Goal: Information Seeking & Learning: Find specific fact

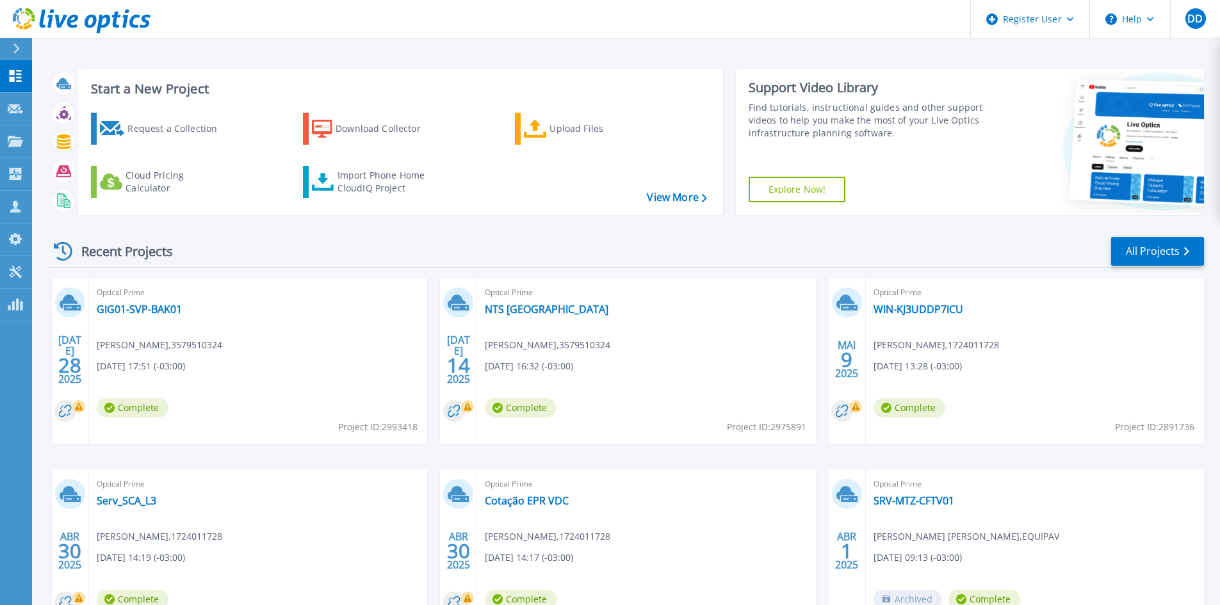
click at [1156, 28] on button "Help" at bounding box center [1130, 19] width 80 height 38
click at [1065, 20] on div "Register User" at bounding box center [1030, 19] width 118 height 38
click at [850, 18] on header "Register User Help DD Dell User Daniel Dewes Daniel.Dewes@dell.com Dell My Prof…" at bounding box center [610, 19] width 1220 height 38
click at [22, 170] on icon at bounding box center [15, 174] width 15 height 12
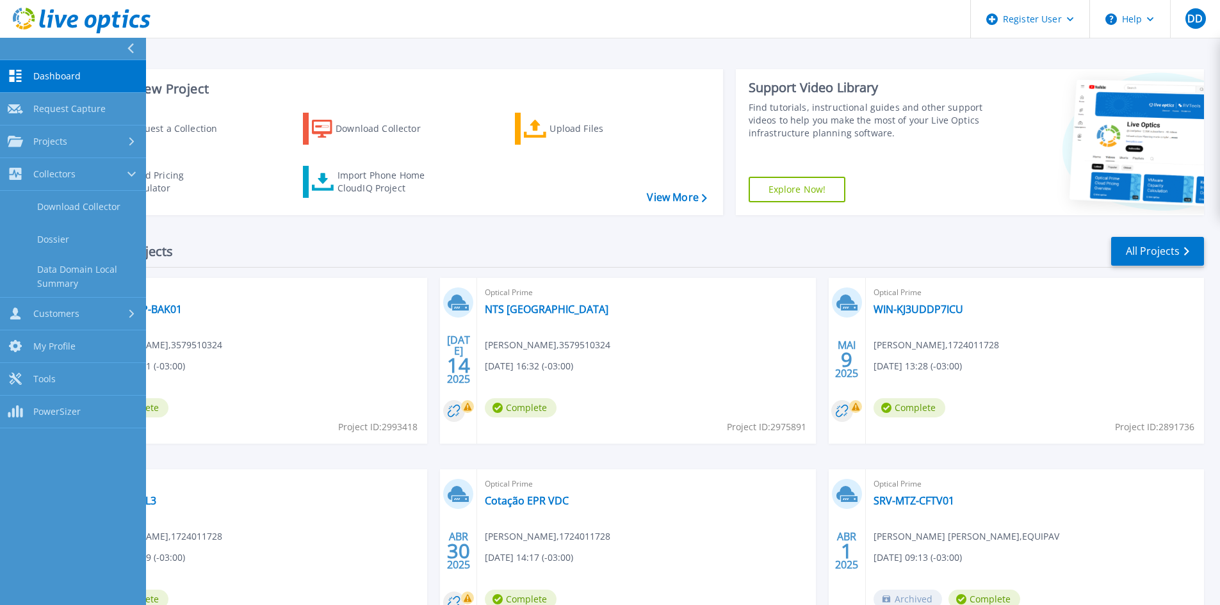
click at [102, 245] on link "Dossier" at bounding box center [73, 239] width 146 height 33
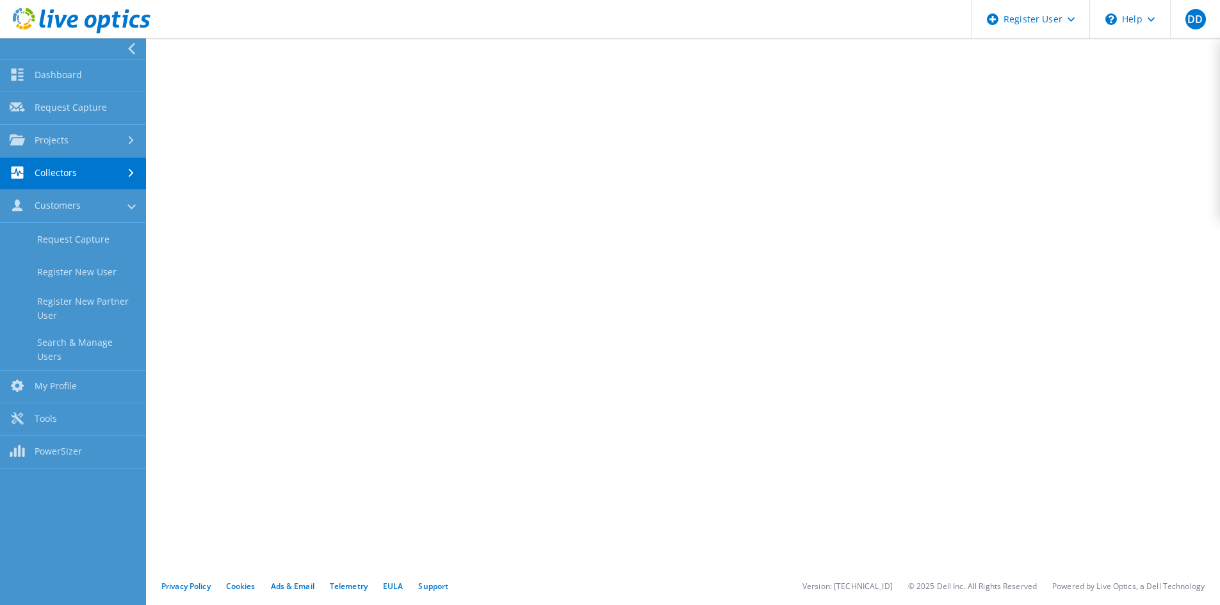
click at [119, 348] on link "Search & Manage Users" at bounding box center [73, 349] width 146 height 41
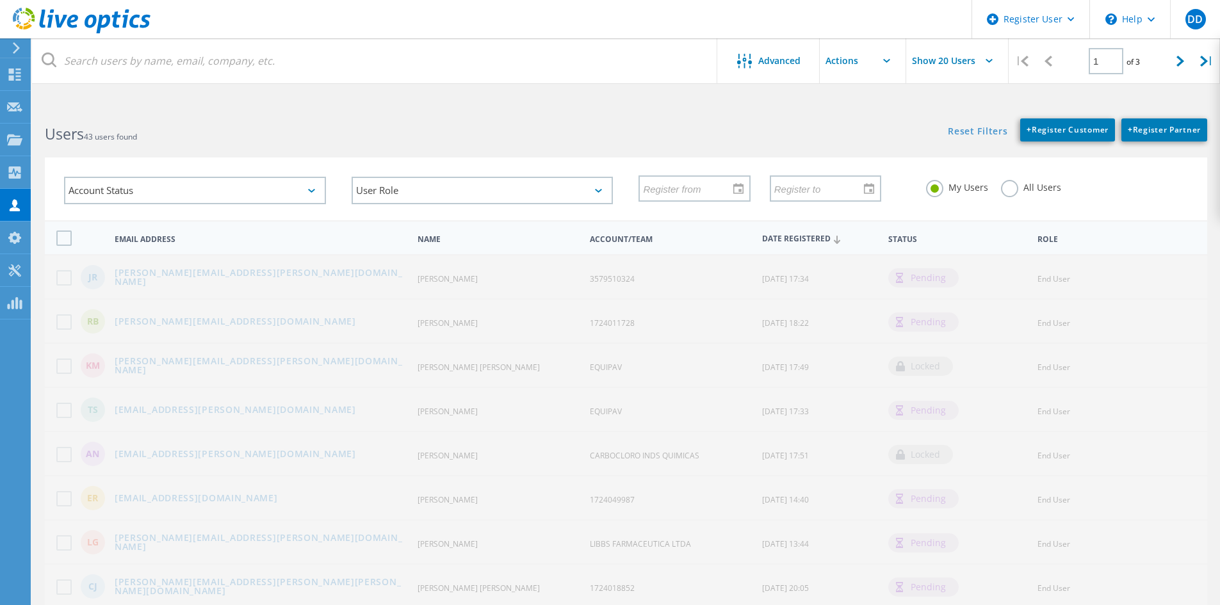
click at [1045, 185] on label "All Users" at bounding box center [1031, 186] width 60 height 12
click at [0, 0] on input "All Users" at bounding box center [0, 0] width 0 height 0
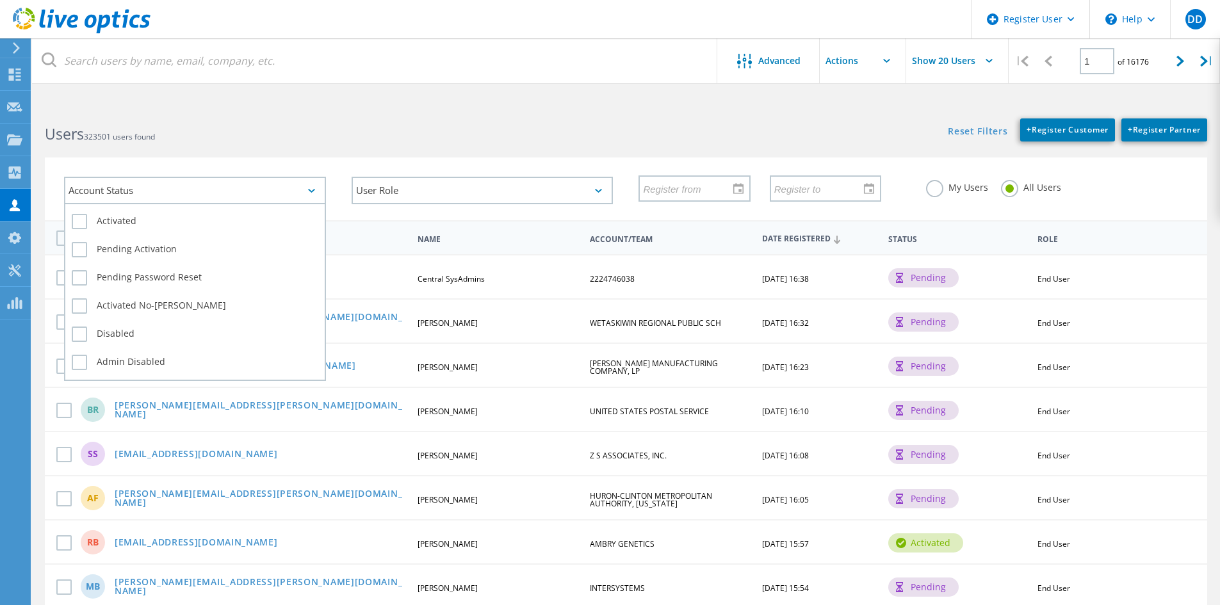
click at [166, 191] on div "Account Status" at bounding box center [195, 191] width 262 height 28
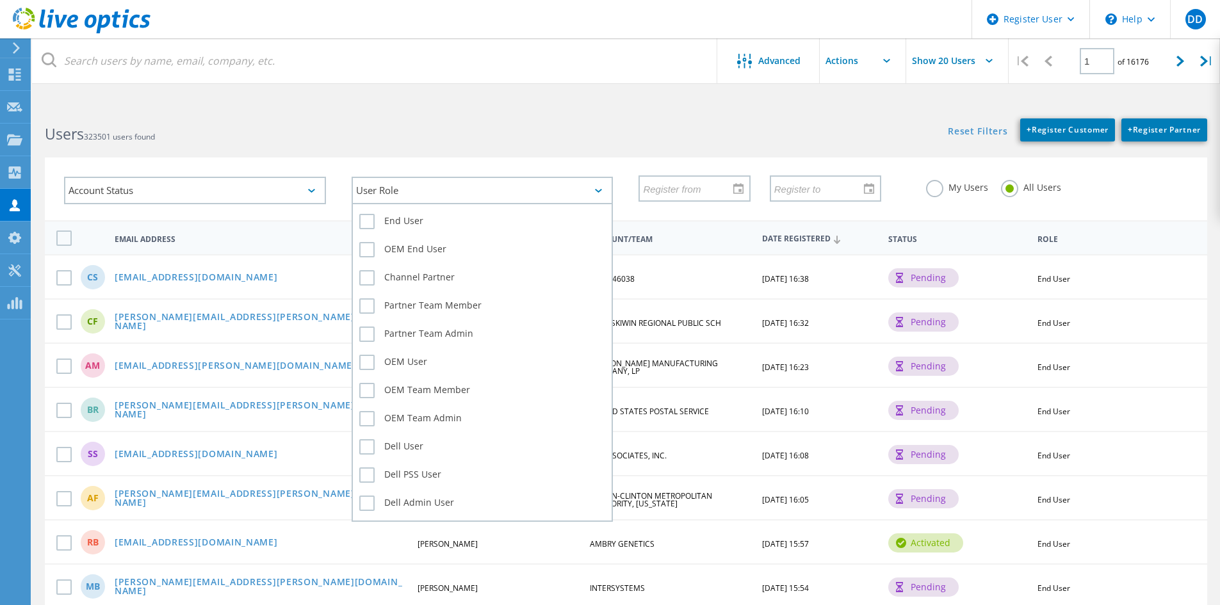
click at [442, 194] on div "User Role" at bounding box center [482, 191] width 262 height 28
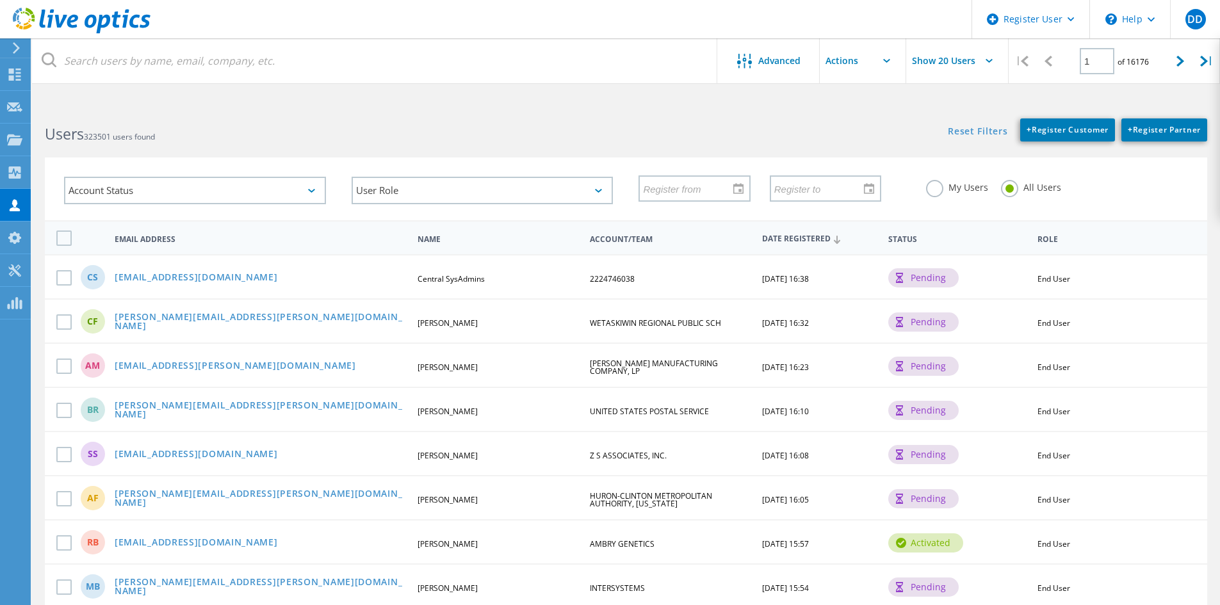
click at [497, 155] on div "Account Status Activated Pending Activation Pending Password Reset Activated No…" at bounding box center [626, 180] width 1188 height 79
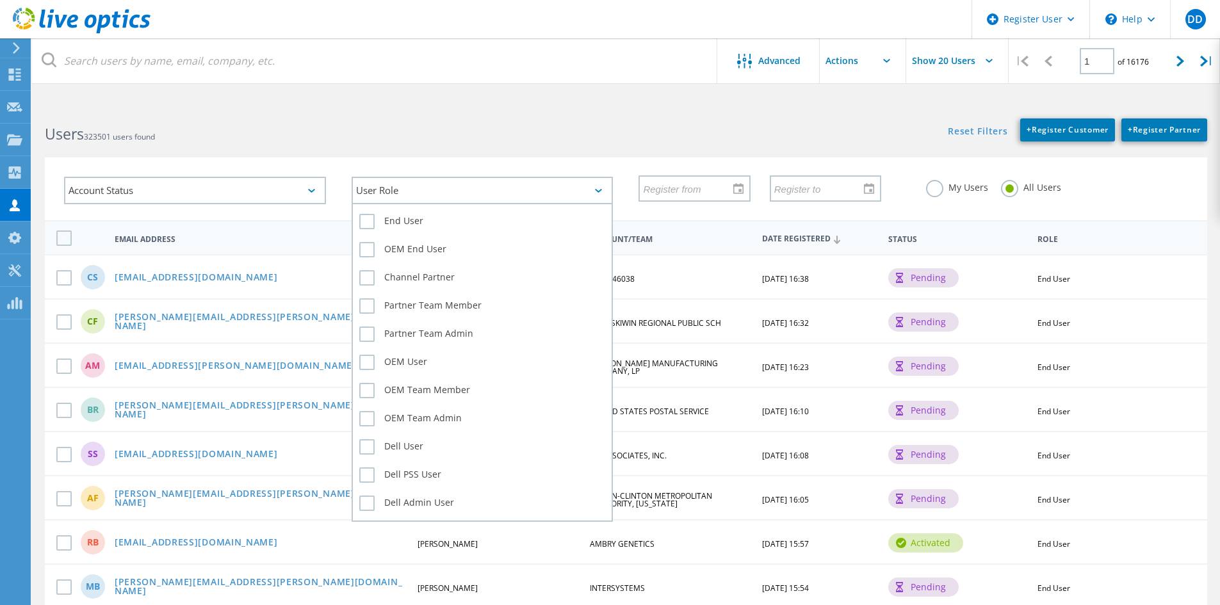
click at [469, 185] on div "User Role" at bounding box center [482, 191] width 262 height 28
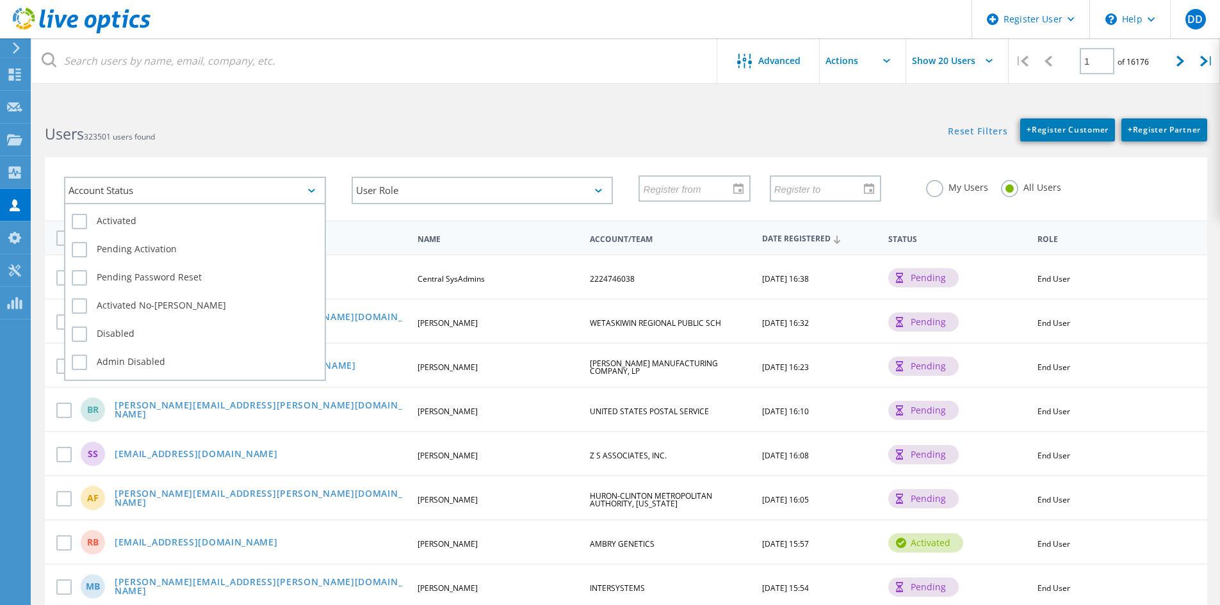
click at [236, 183] on div "Account Status" at bounding box center [195, 191] width 262 height 28
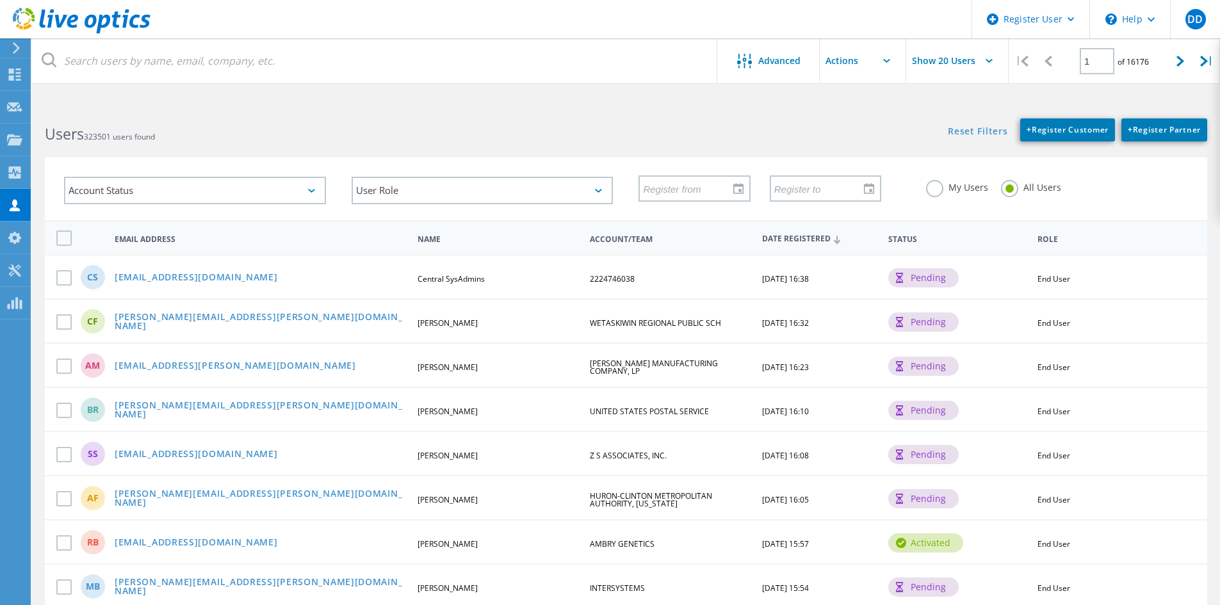
drag, startPoint x: 377, startPoint y: 144, endPoint x: 376, endPoint y: 154, distance: 10.3
click at [377, 145] on lo-user-search-form "Advanced Show 20 Users | 1 of 16176 | Email Address First Name Last Name Accoun…" at bounding box center [626, 163] width 1188 height 115
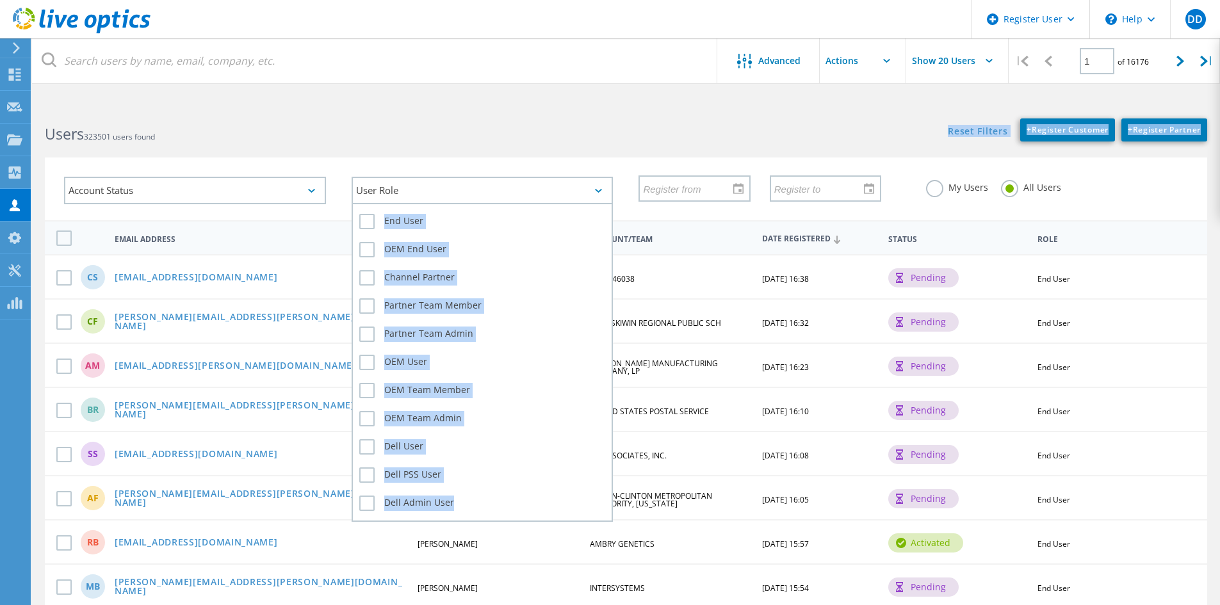
click at [391, 196] on div "User Role" at bounding box center [482, 191] width 262 height 28
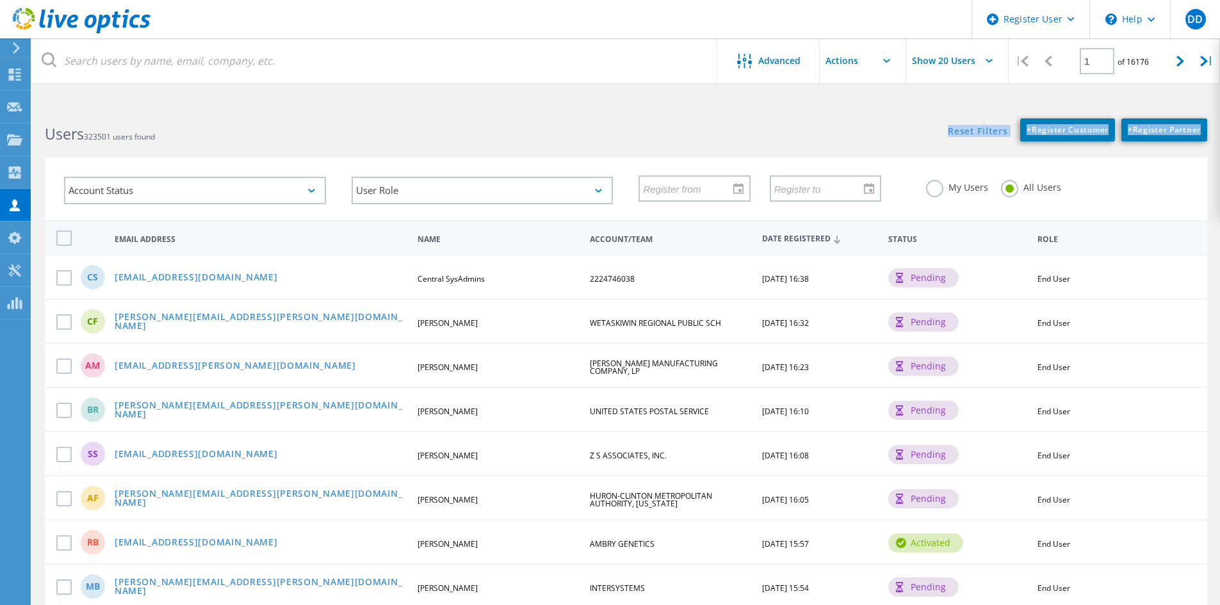
click at [647, 140] on div "Reset Filters + Register Customer + Register Partner Show Filters" at bounding box center [921, 124] width 593 height 36
click at [985, 67] on input "Show 20 Users" at bounding box center [970, 60] width 128 height 45
click at [848, 97] on html "Register User \n Help Explore Helpful Articles Contact Support DD Dell User Dan…" at bounding box center [610, 594] width 1220 height 1189
click at [867, 58] on input "text" at bounding box center [883, 60] width 128 height 45
click at [812, 69] on div "Advanced" at bounding box center [768, 62] width 102 height 16
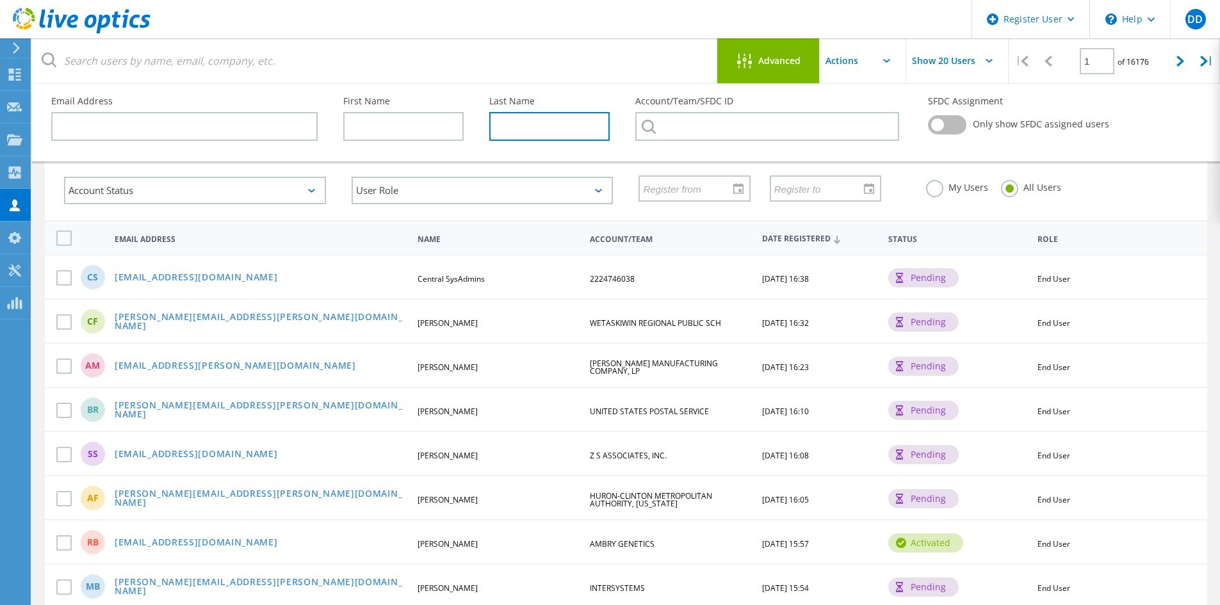
click at [552, 138] on input "text" at bounding box center [549, 126] width 120 height 29
click at [725, 58] on div "Advanced" at bounding box center [768, 62] width 102 height 16
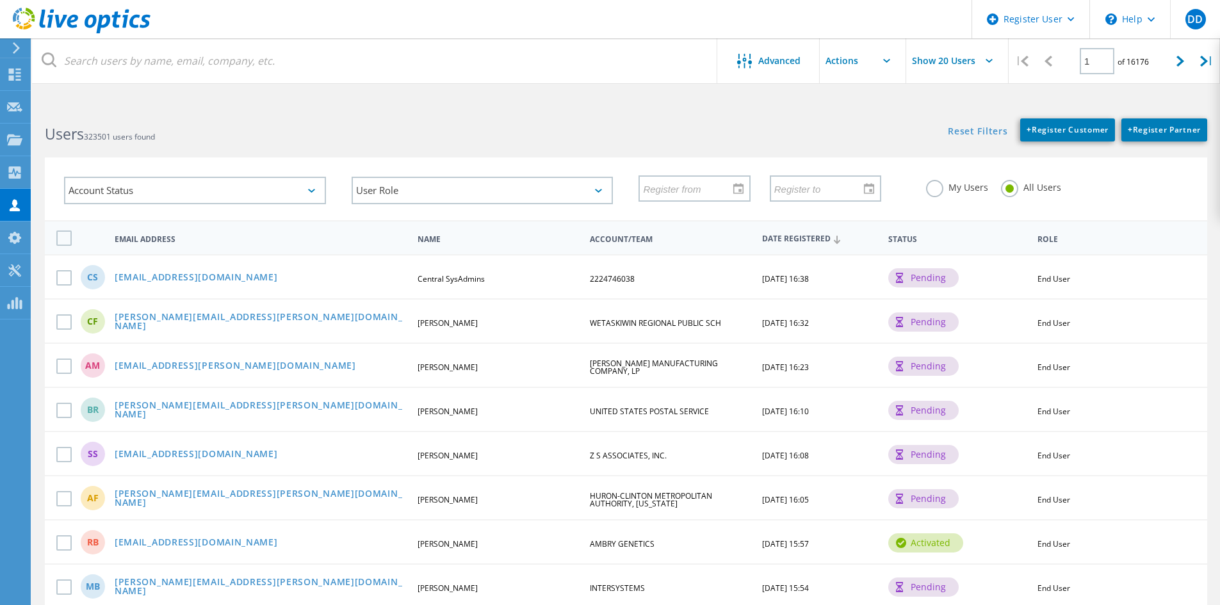
click at [347, 128] on h2 "Users 323501 users found" at bounding box center [329, 134] width 568 height 21
click at [17, 145] on use at bounding box center [14, 139] width 15 height 11
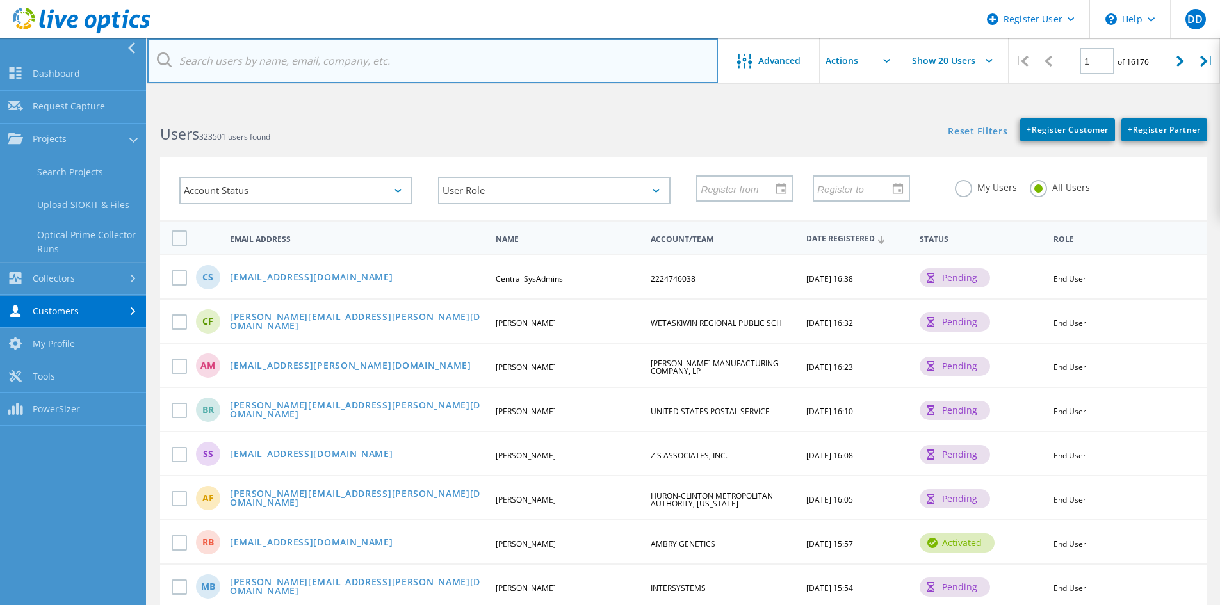
click at [345, 59] on input "text" at bounding box center [432, 60] width 570 height 45
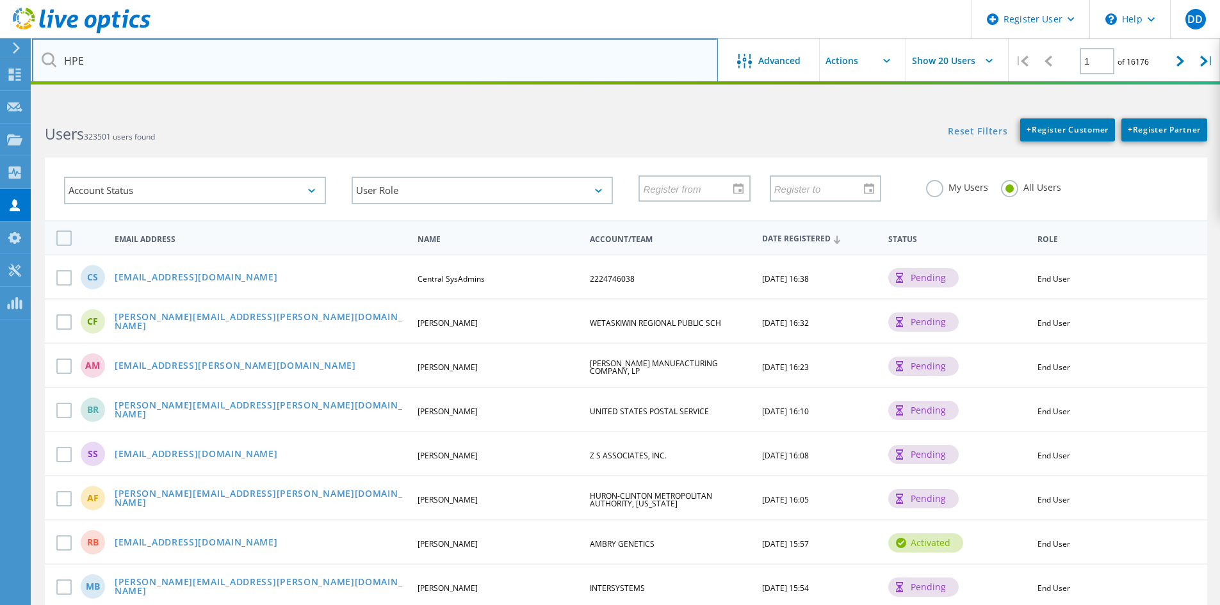
type input "HPE"
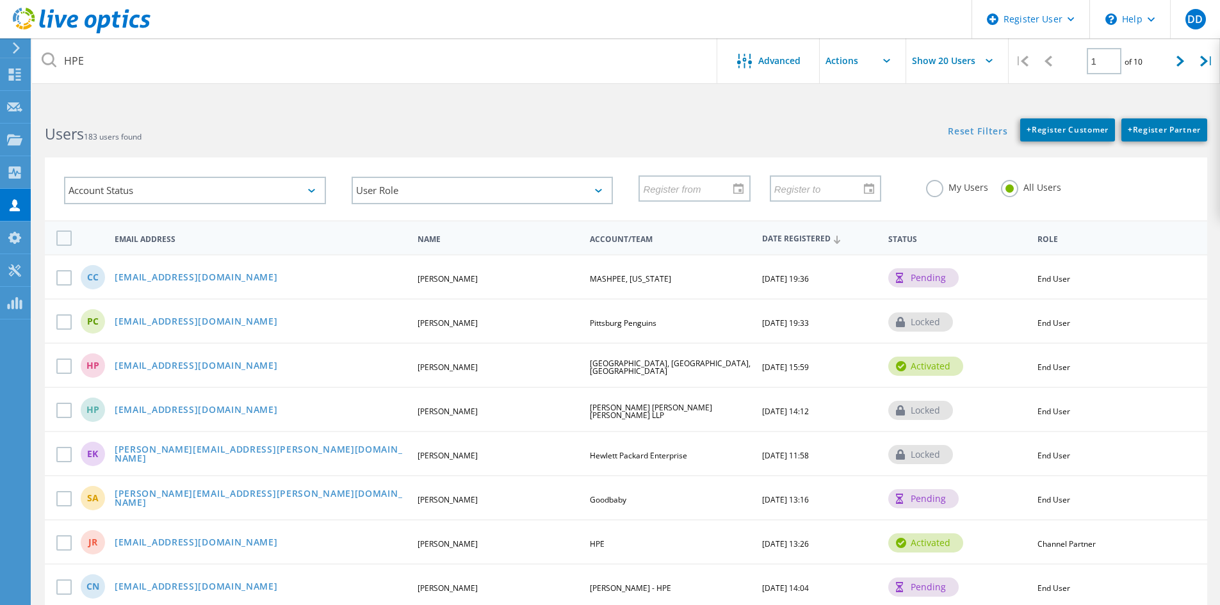
click at [402, 124] on h2 "Users 183 users found" at bounding box center [329, 134] width 568 height 21
click at [761, 65] on span "Advanced" at bounding box center [779, 60] width 42 height 9
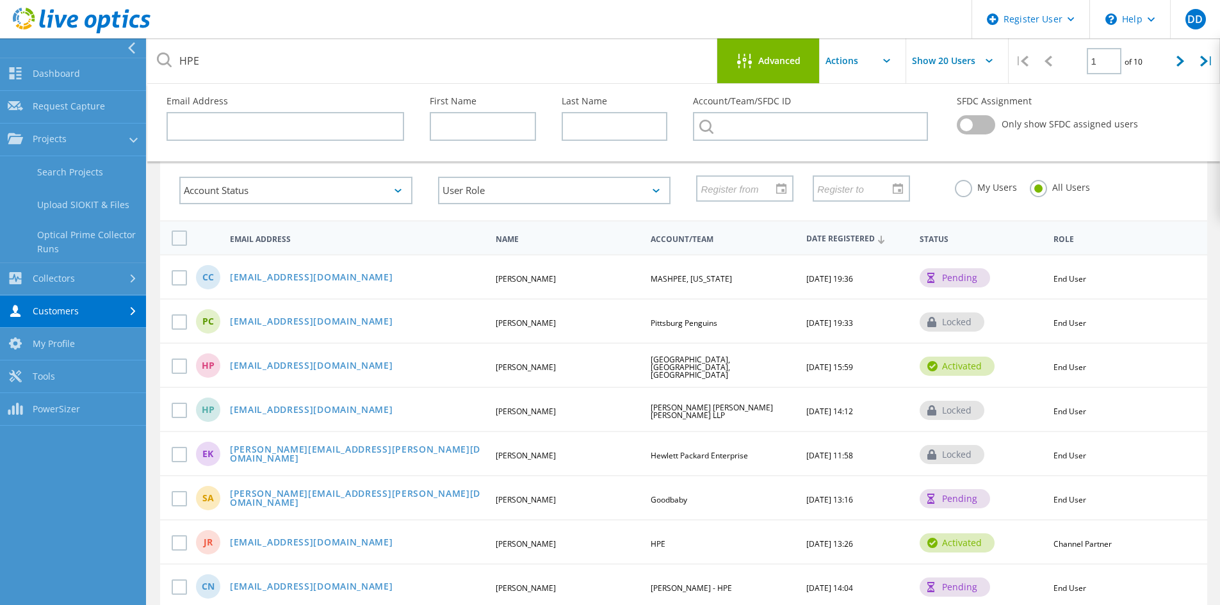
click at [79, 177] on link "Search Projects" at bounding box center [73, 172] width 146 height 33
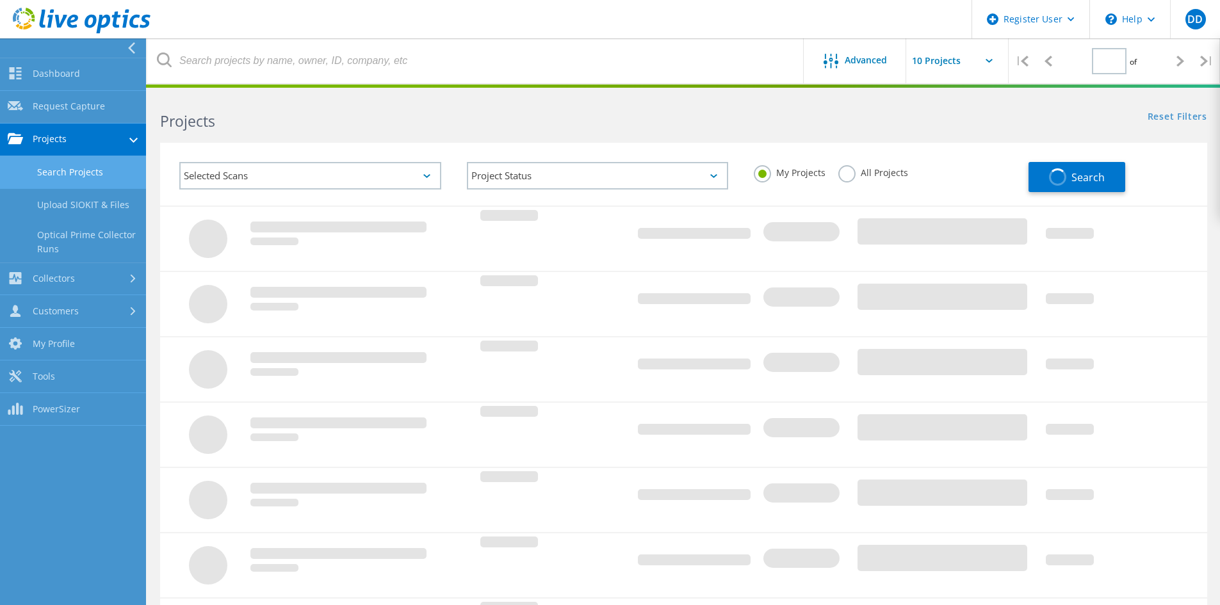
type input "1"
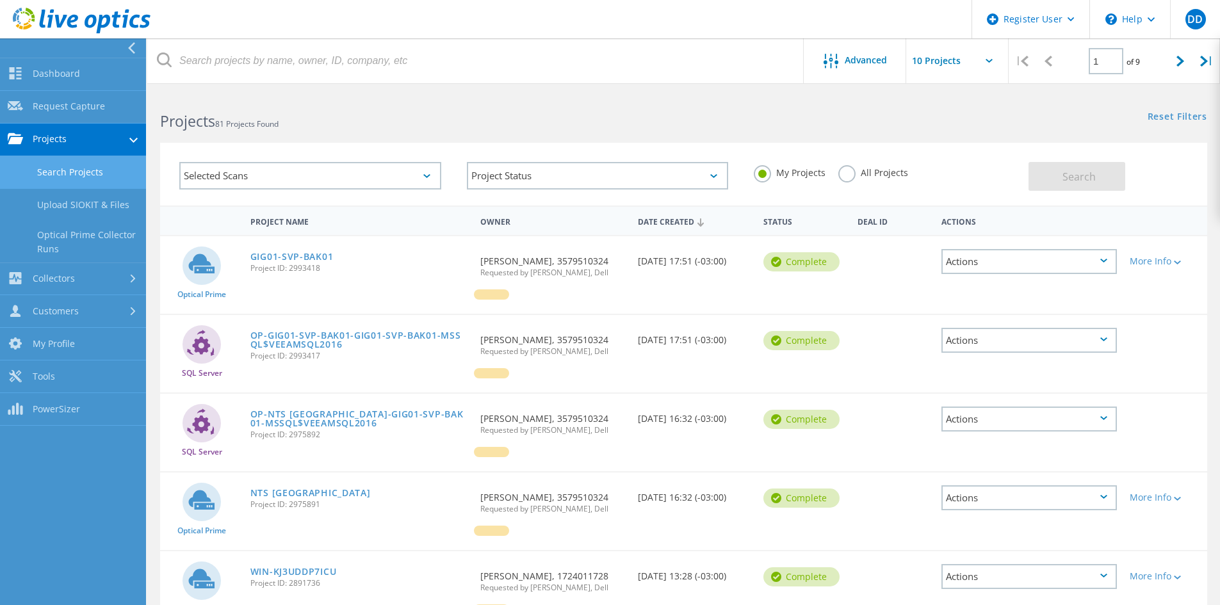
drag, startPoint x: 872, startPoint y: 61, endPoint x: 857, endPoint y: 72, distance: 18.3
click at [871, 61] on span "Advanced" at bounding box center [865, 60] width 42 height 9
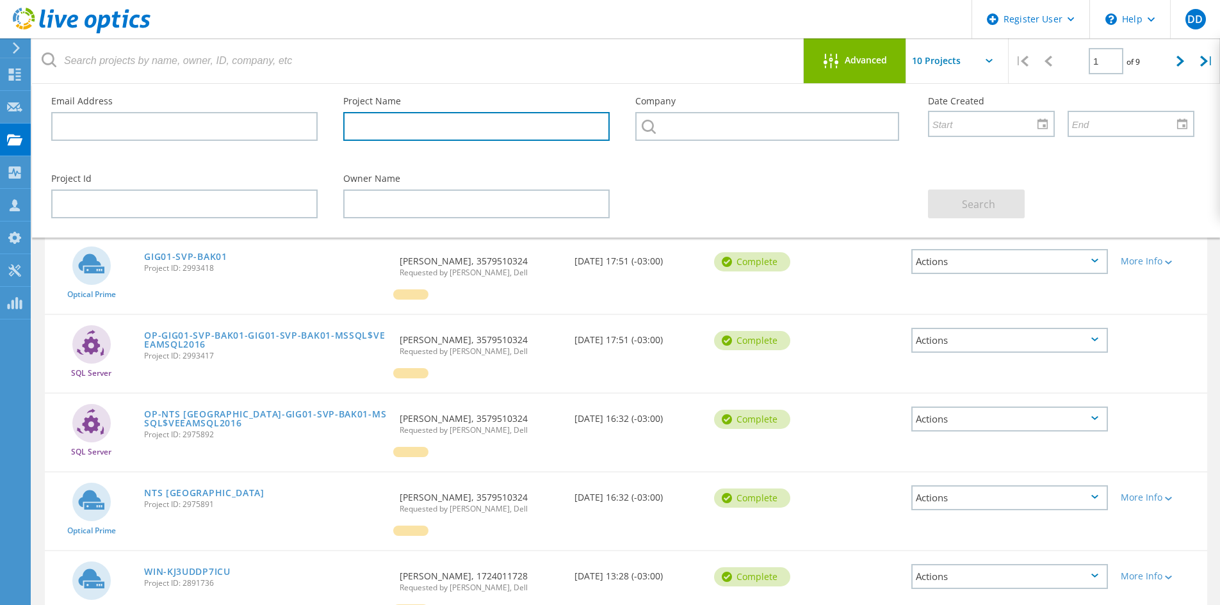
click at [474, 138] on input "text" at bounding box center [476, 126] width 266 height 29
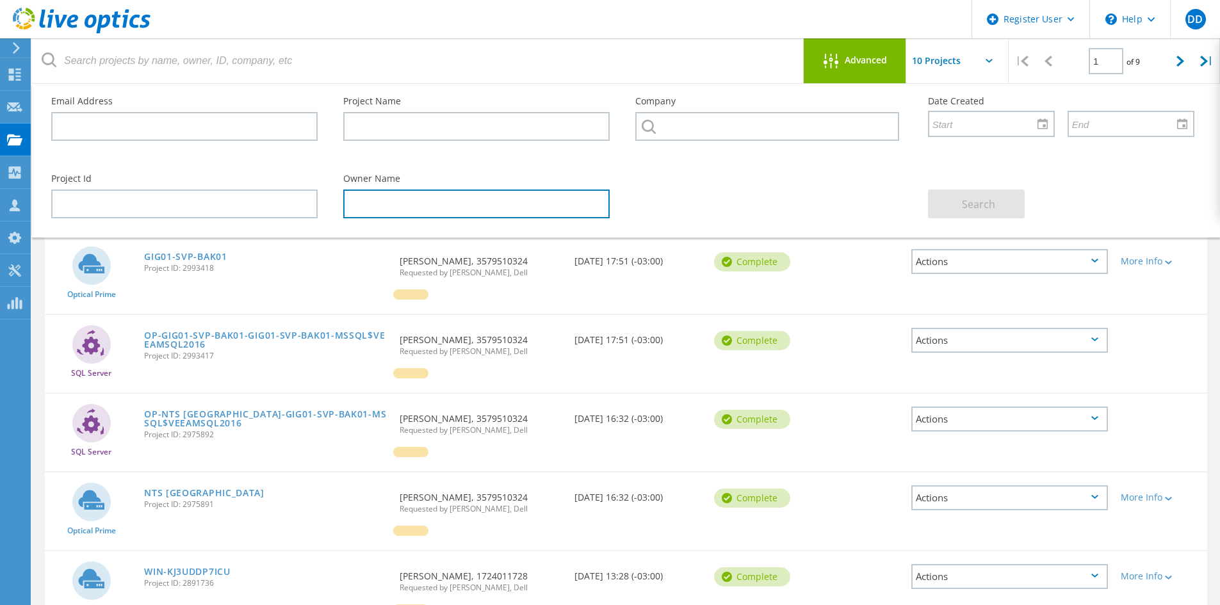
click at [396, 208] on input "text" at bounding box center [476, 204] width 266 height 29
type input "HPE"
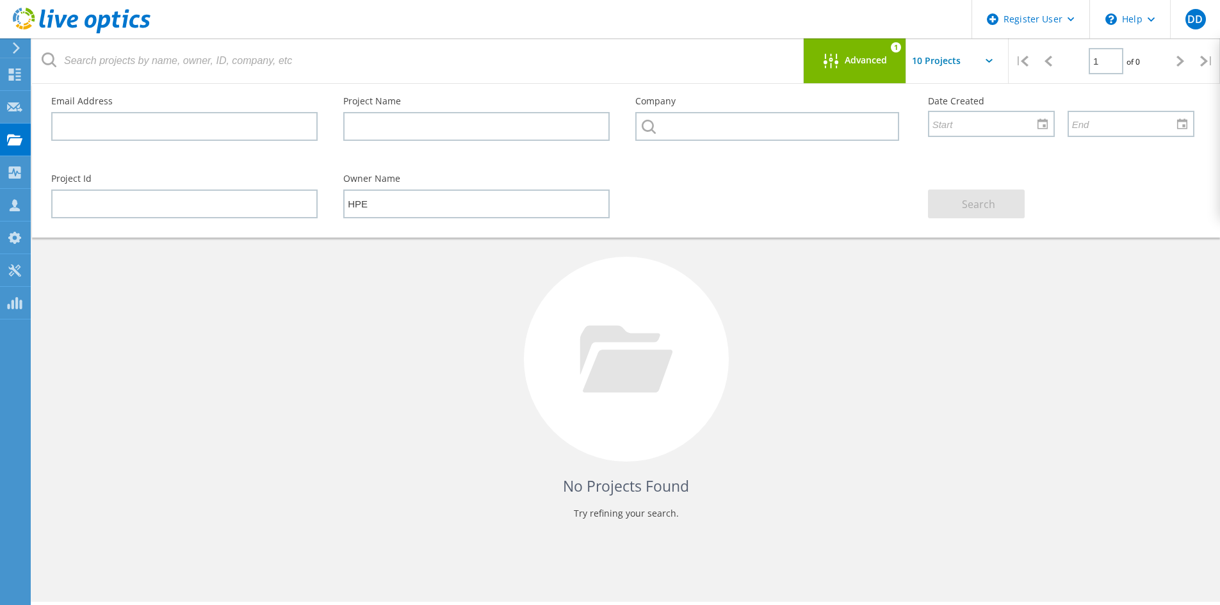
click at [970, 335] on div "No Projects Found Try refining your search." at bounding box center [626, 371] width 1162 height 331
click at [894, 47] on icon "1" at bounding box center [896, 47] width 10 height 0
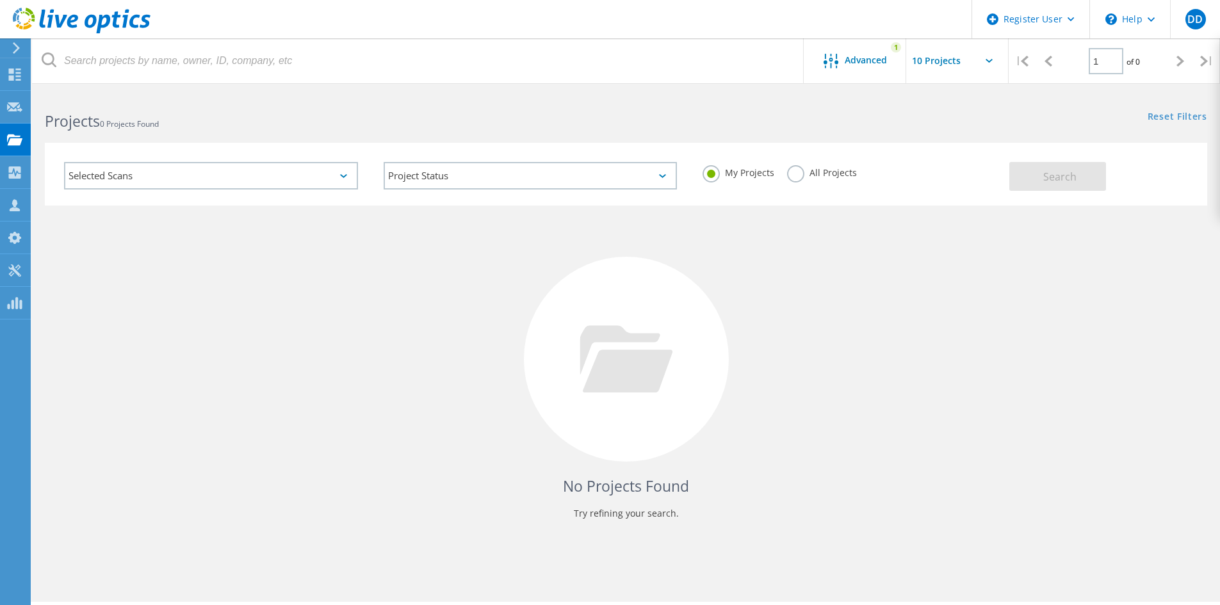
click at [814, 172] on label "All Projects" at bounding box center [822, 171] width 70 height 12
click at [0, 0] on input "All Projects" at bounding box center [0, 0] width 0 height 0
click at [1050, 181] on span "Search" at bounding box center [1059, 177] width 33 height 14
